Goal: Task Accomplishment & Management: Manage account settings

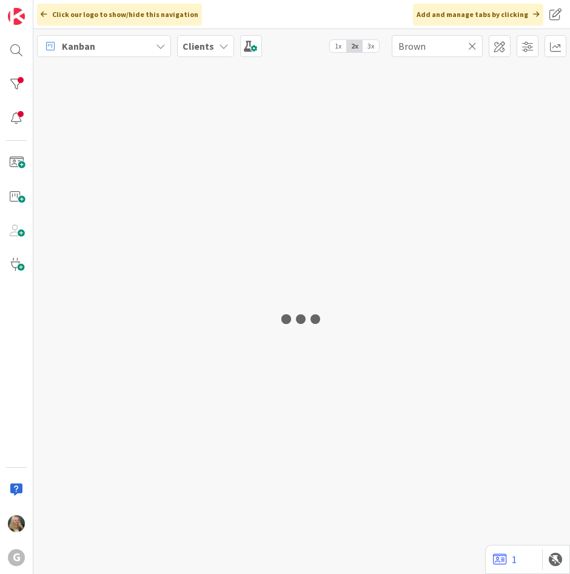
type input "Brown"
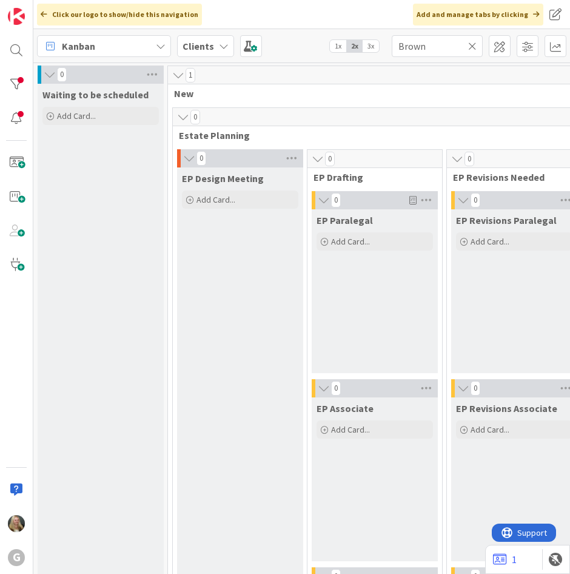
click at [203, 50] on b "Clients" at bounding box center [199, 46] width 32 height 12
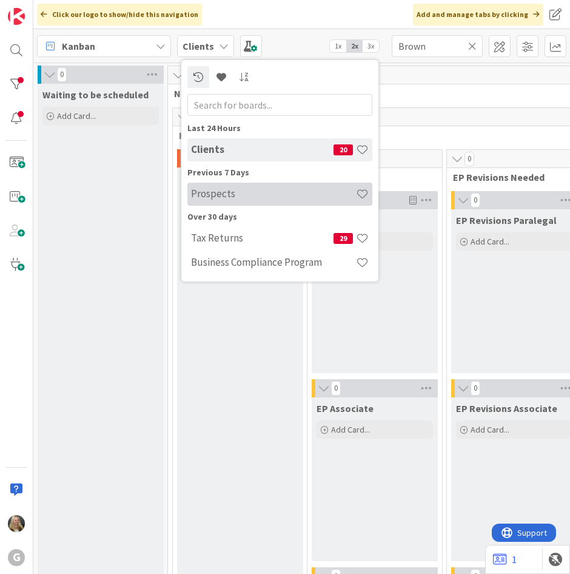
click at [238, 193] on h4 "Prospects" at bounding box center [273, 193] width 165 height 12
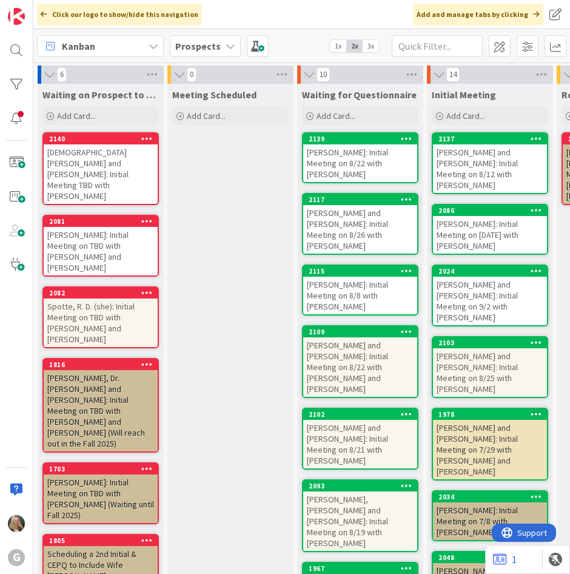
click at [104, 163] on div "[DEMOGRAPHIC_DATA][PERSON_NAME] and [PERSON_NAME]: Initial Meeting TBD with [PE…" at bounding box center [101, 173] width 114 height 59
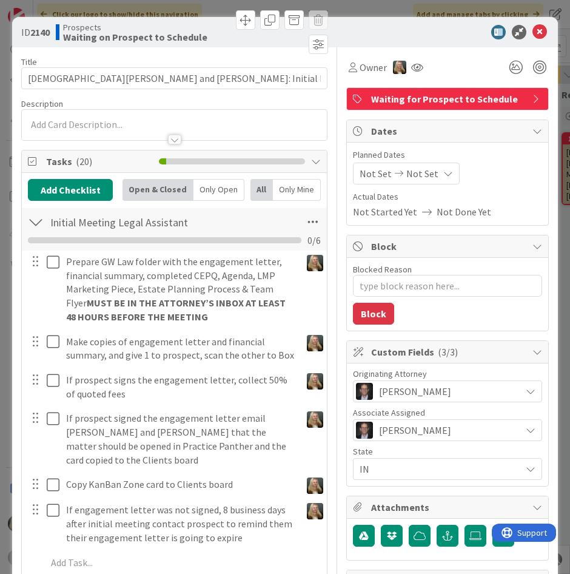
type textarea "x"
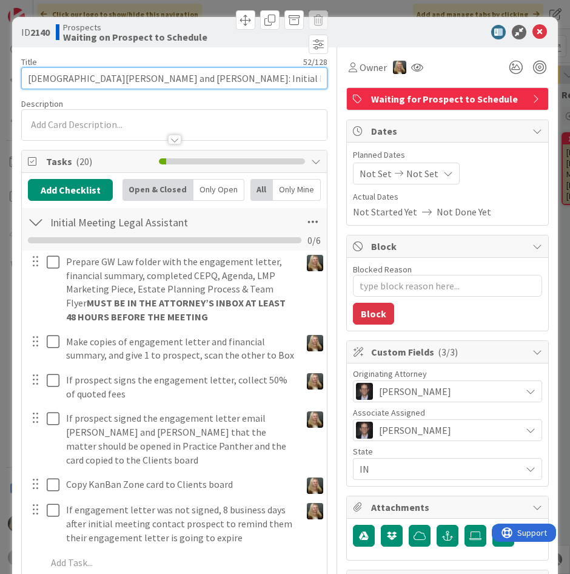
click at [184, 79] on input "[DEMOGRAPHIC_DATA][PERSON_NAME] and [PERSON_NAME]: Initial Meeting TBD with [PE…" at bounding box center [174, 78] width 306 height 22
drag, startPoint x: 184, startPoint y: 76, endPoint x: 168, endPoint y: 78, distance: 16.4
click at [168, 78] on input "[DEMOGRAPHIC_DATA][PERSON_NAME] and [PERSON_NAME]: Initial Meeting TBD with [PE…" at bounding box center [174, 78] width 306 height 22
type input "[DEMOGRAPHIC_DATA][PERSON_NAME] and [PERSON_NAME]: Initial Meeting [DATE] with …"
type textarea "x"
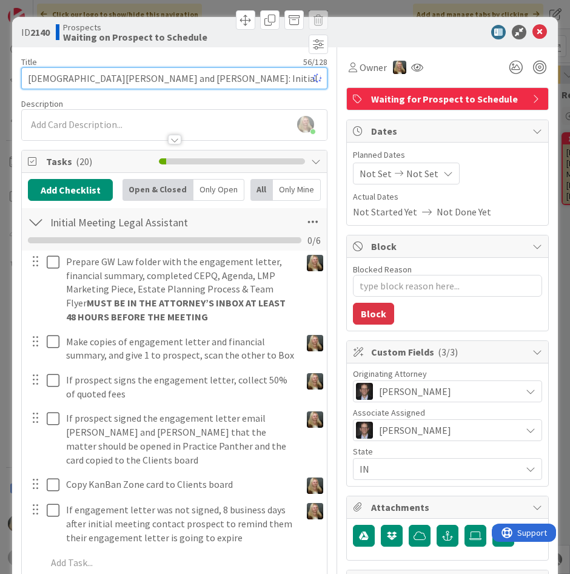
type input "[DEMOGRAPHIC_DATA][PERSON_NAME] and [PERSON_NAME]: Initial Meeting [DATE] with …"
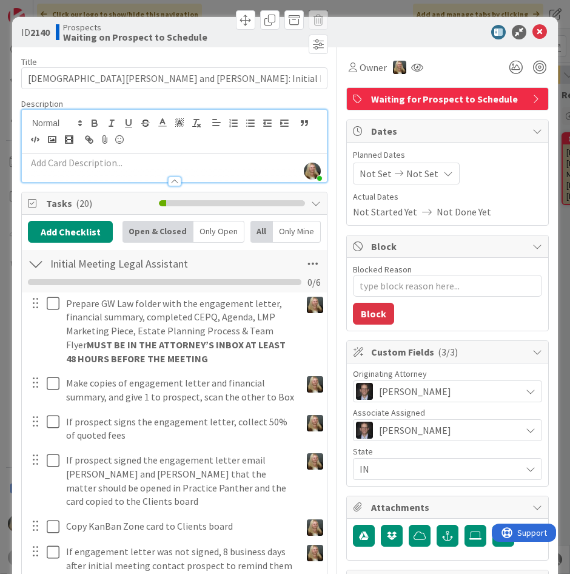
click at [164, 118] on div "[PERSON_NAME] just joined" at bounding box center [174, 146] width 305 height 72
click at [408, 173] on span "Not Set" at bounding box center [422, 173] width 32 height 15
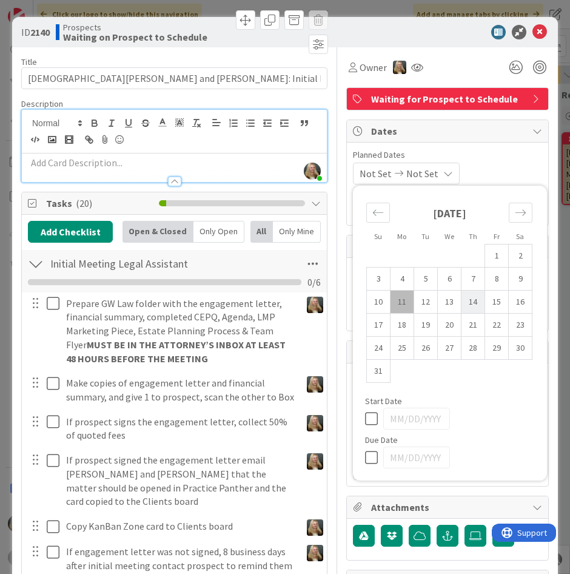
click at [462, 297] on td "14" at bounding box center [473, 301] width 24 height 23
type input "[DATE]"
click at [377, 100] on span "Waiting for Prospect to Schedule" at bounding box center [448, 99] width 155 height 15
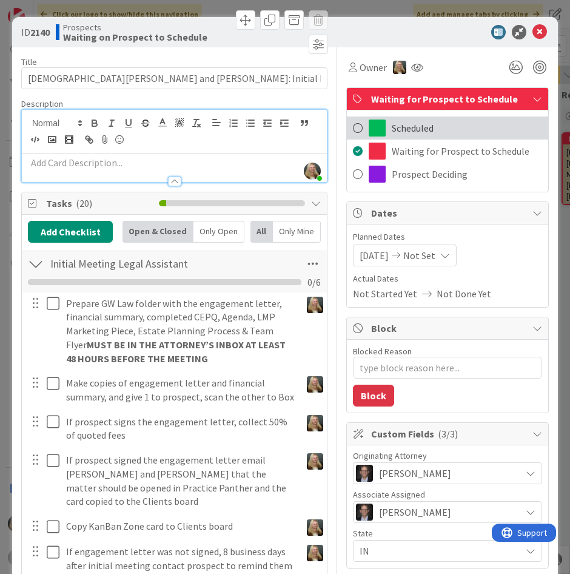
click at [379, 127] on span at bounding box center [377, 127] width 17 height 17
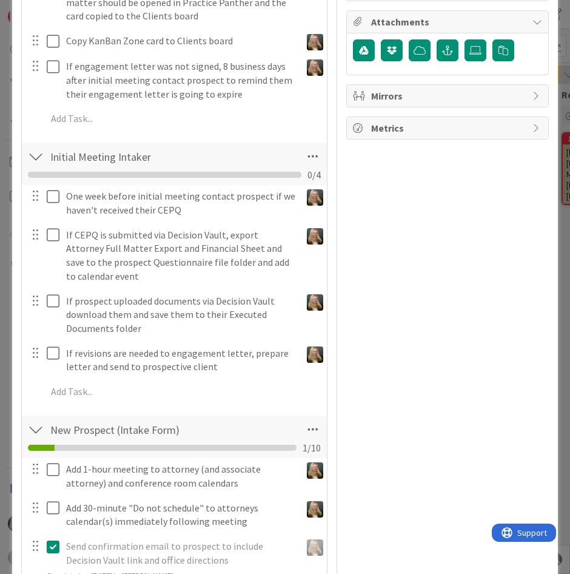
scroll to position [728, 0]
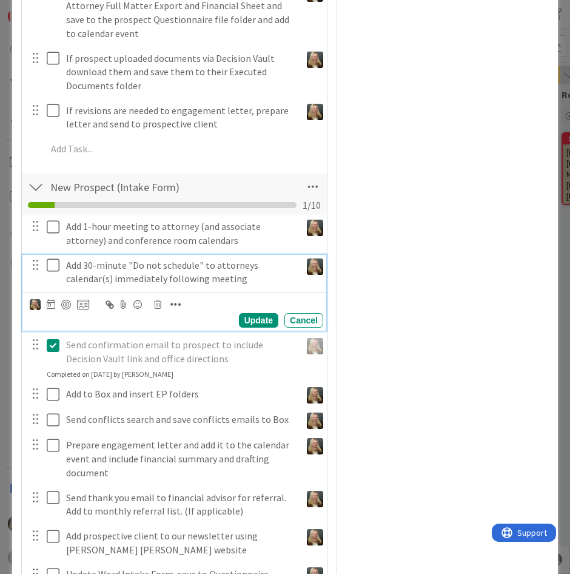
click at [50, 258] on icon at bounding box center [56, 265] width 18 height 15
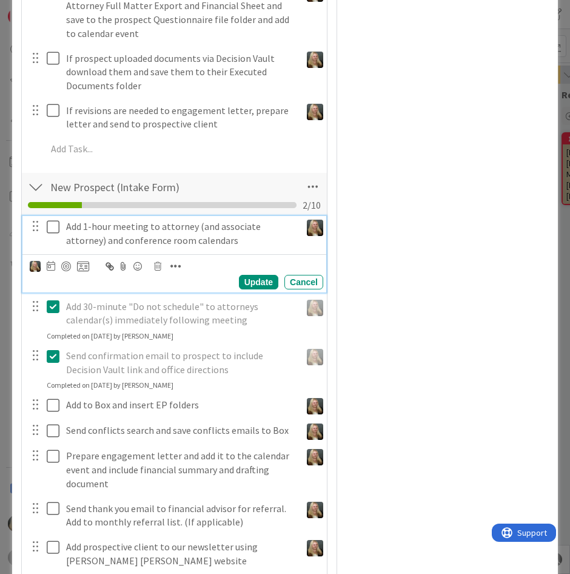
click at [50, 219] on icon at bounding box center [56, 226] width 18 height 15
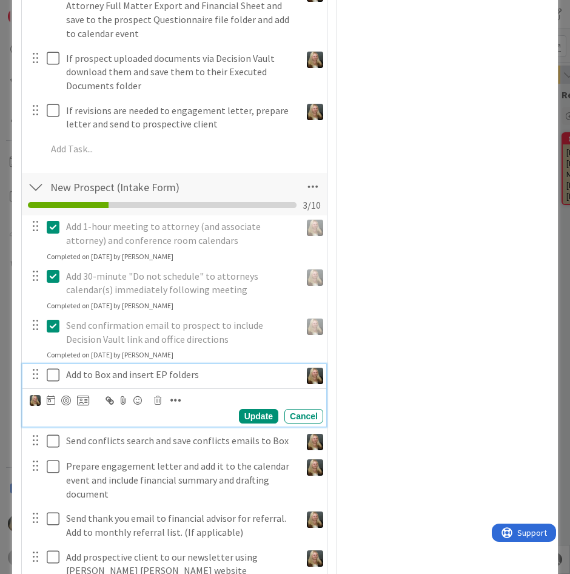
click at [55, 367] on icon at bounding box center [56, 374] width 18 height 15
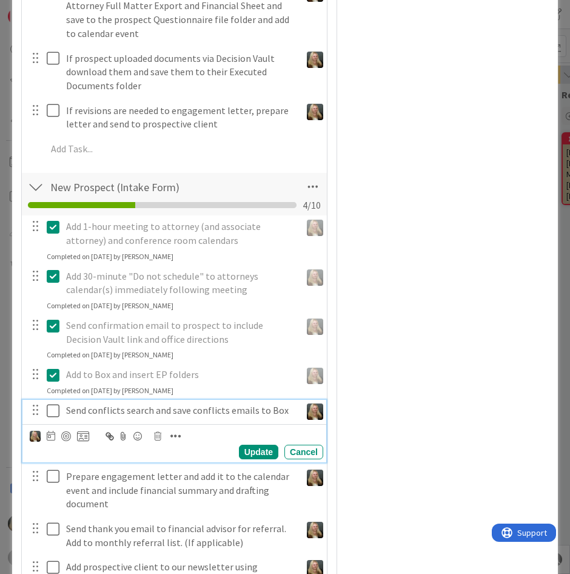
click at [51, 403] on icon at bounding box center [56, 410] width 18 height 15
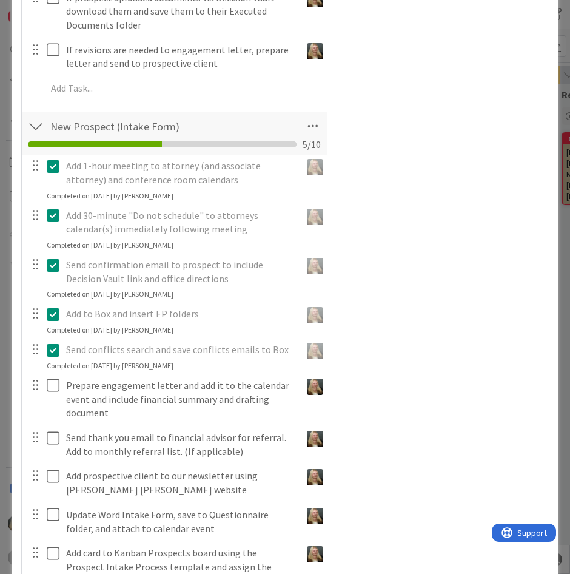
scroll to position [849, 0]
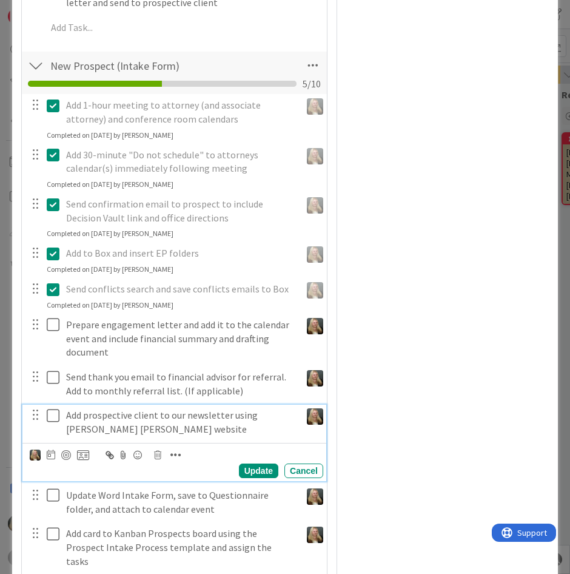
click at [50, 408] on icon at bounding box center [56, 415] width 18 height 15
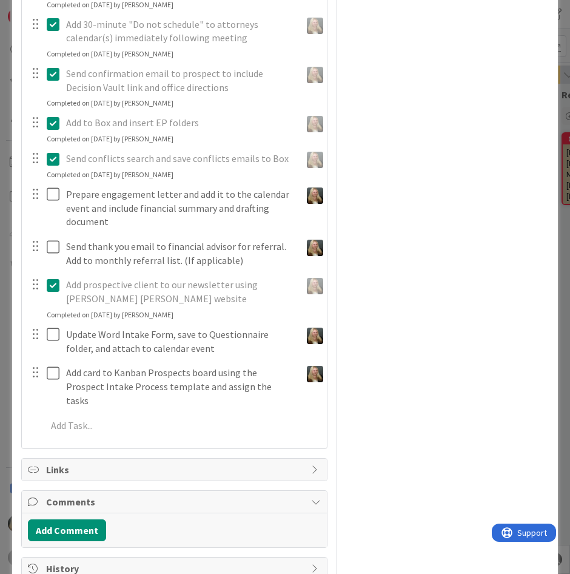
scroll to position [983, 0]
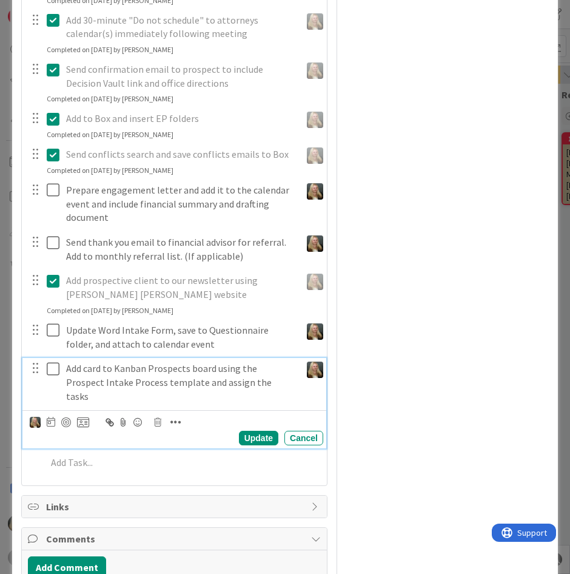
click at [49, 361] on icon at bounding box center [56, 368] width 18 height 15
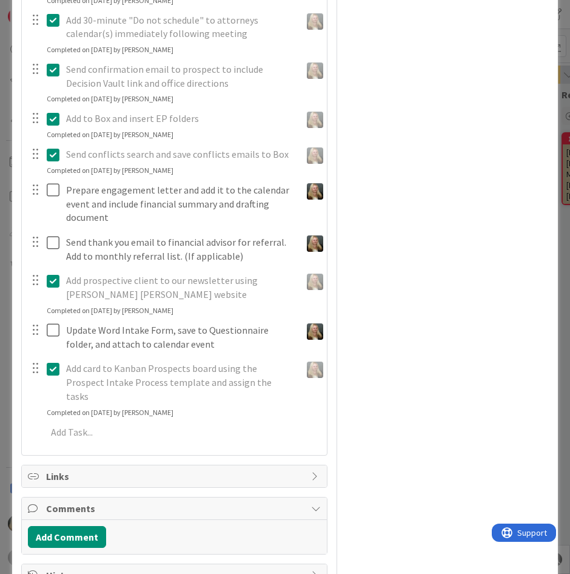
type textarea "x"
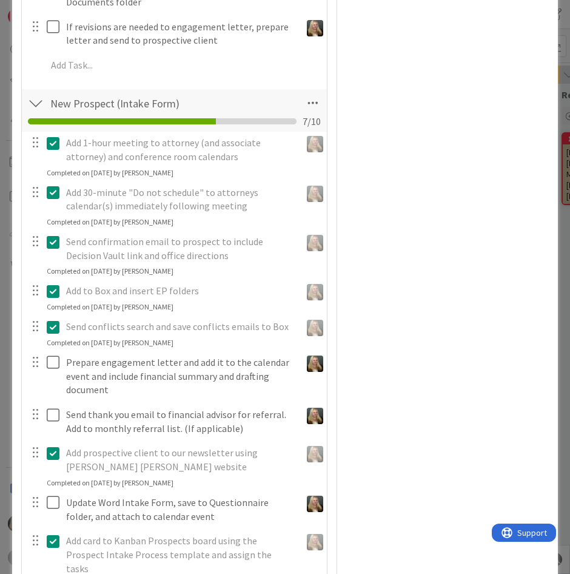
scroll to position [802, 0]
